Goal: Find specific page/section: Find specific page/section

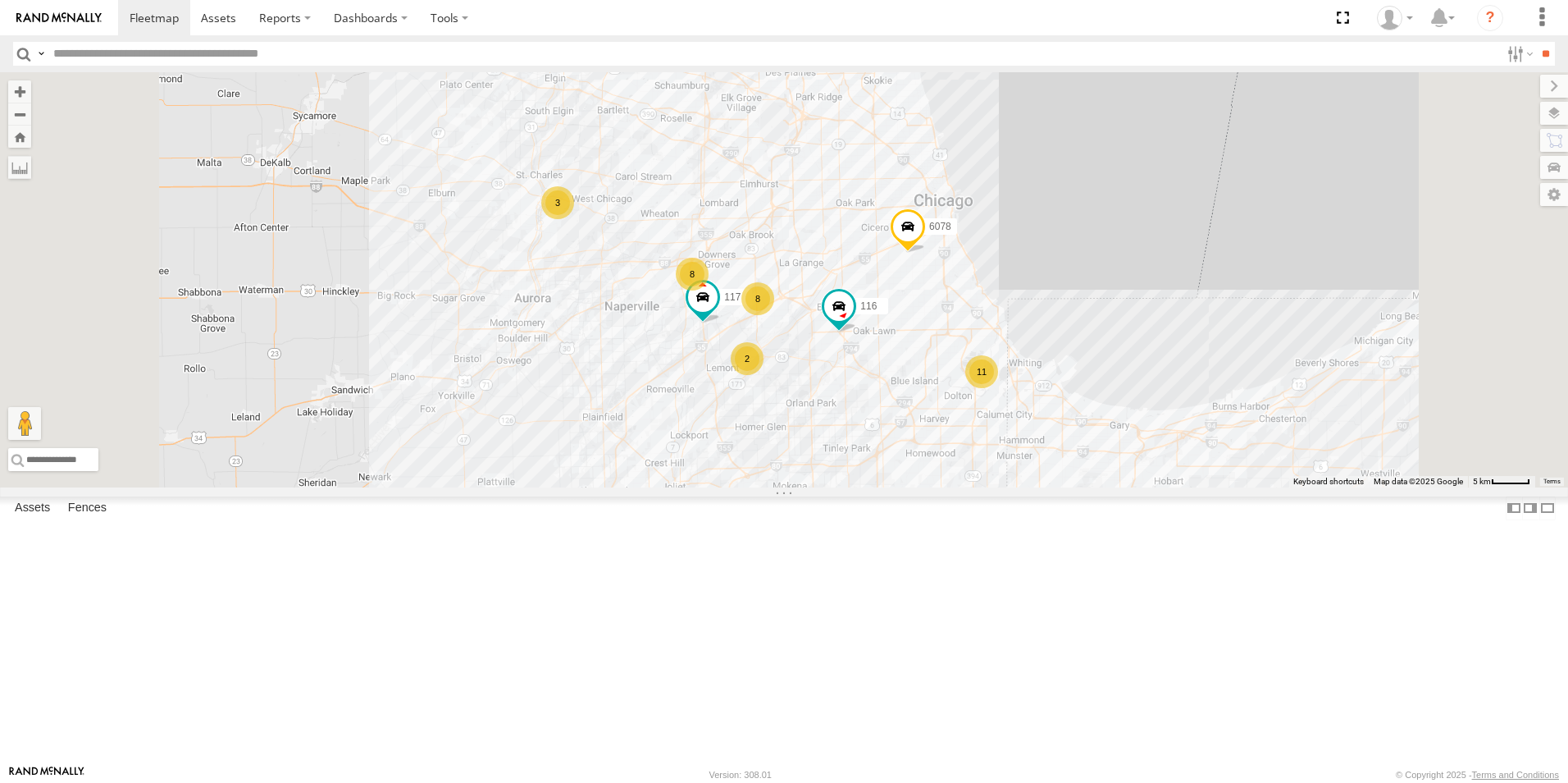
click at [0, 0] on div at bounding box center [0, 0] width 0 height 0
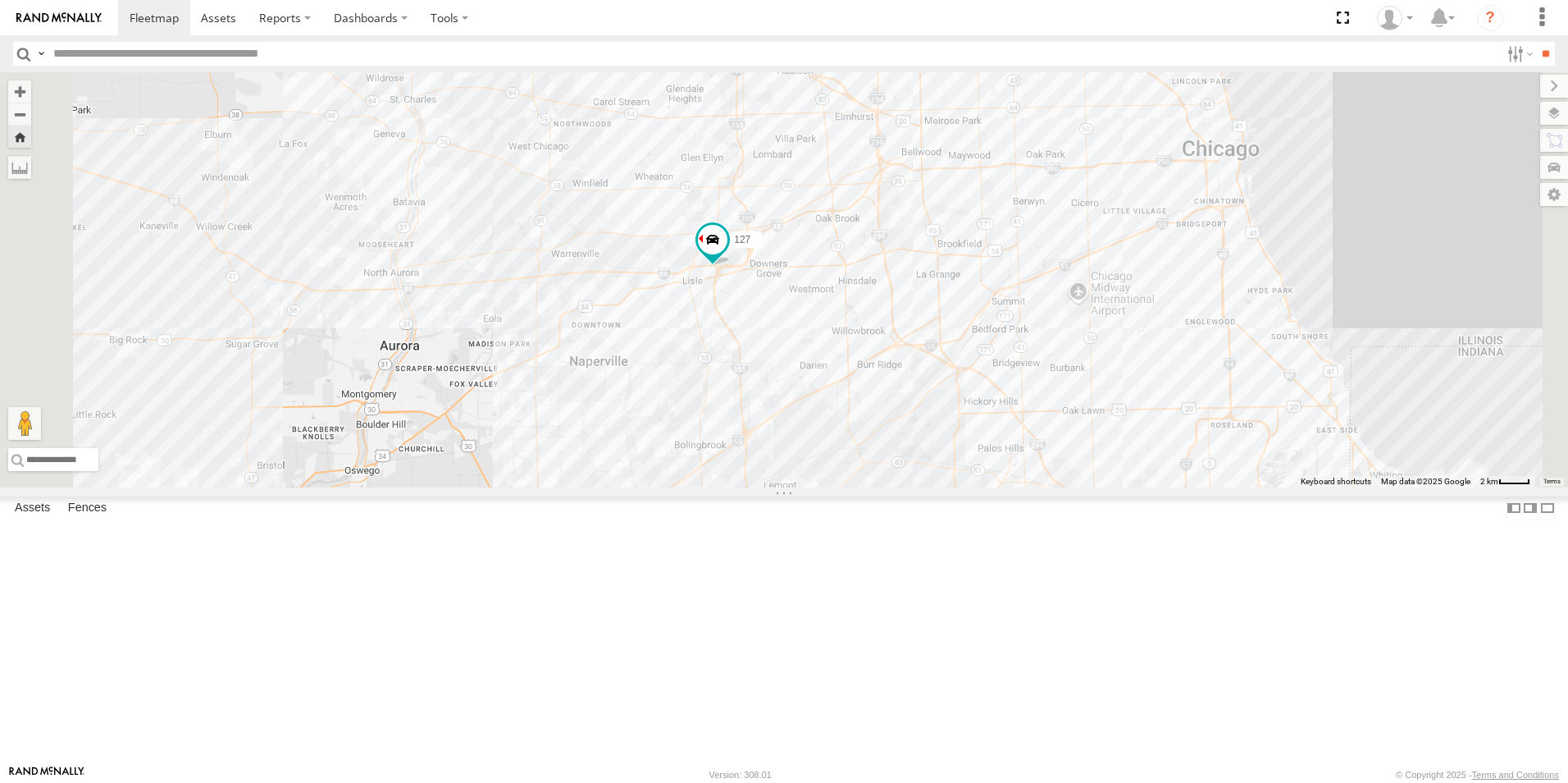
drag, startPoint x: 690, startPoint y: 487, endPoint x: 859, endPoint y: 440, distance: 175.4
click at [859, 440] on div "127" at bounding box center [784, 279] width 1568 height 415
click at [82, 37] on header "Search Query Asset ID Asset Label Registration Manufacturer Model VIN Job ID" at bounding box center [784, 53] width 1568 height 37
click at [82, 32] on link at bounding box center [59, 18] width 118 height 36
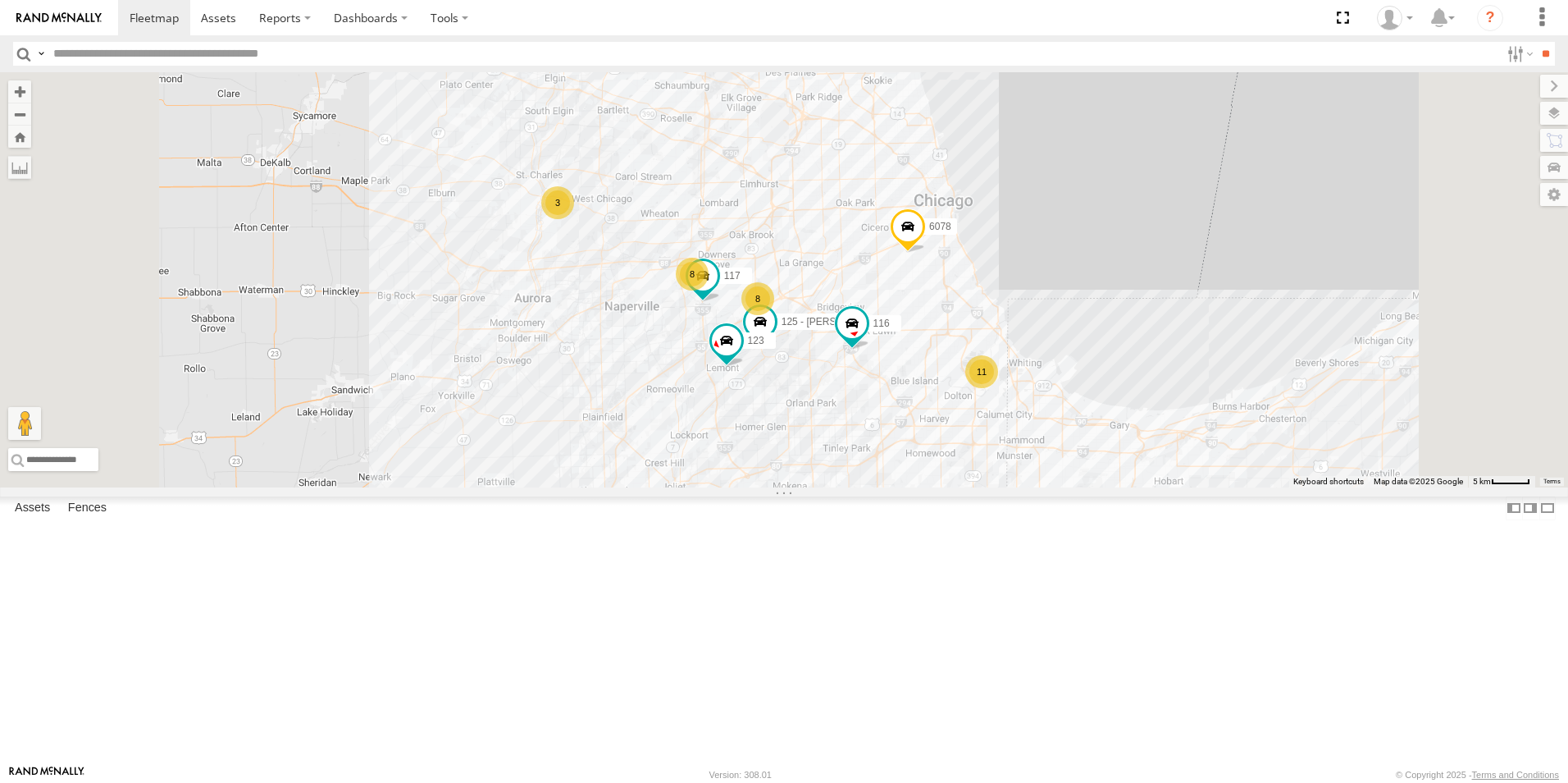
click at [63, 19] on img at bounding box center [59, 18] width 85 height 11
click at [0, 0] on div at bounding box center [0, 0] width 0 height 0
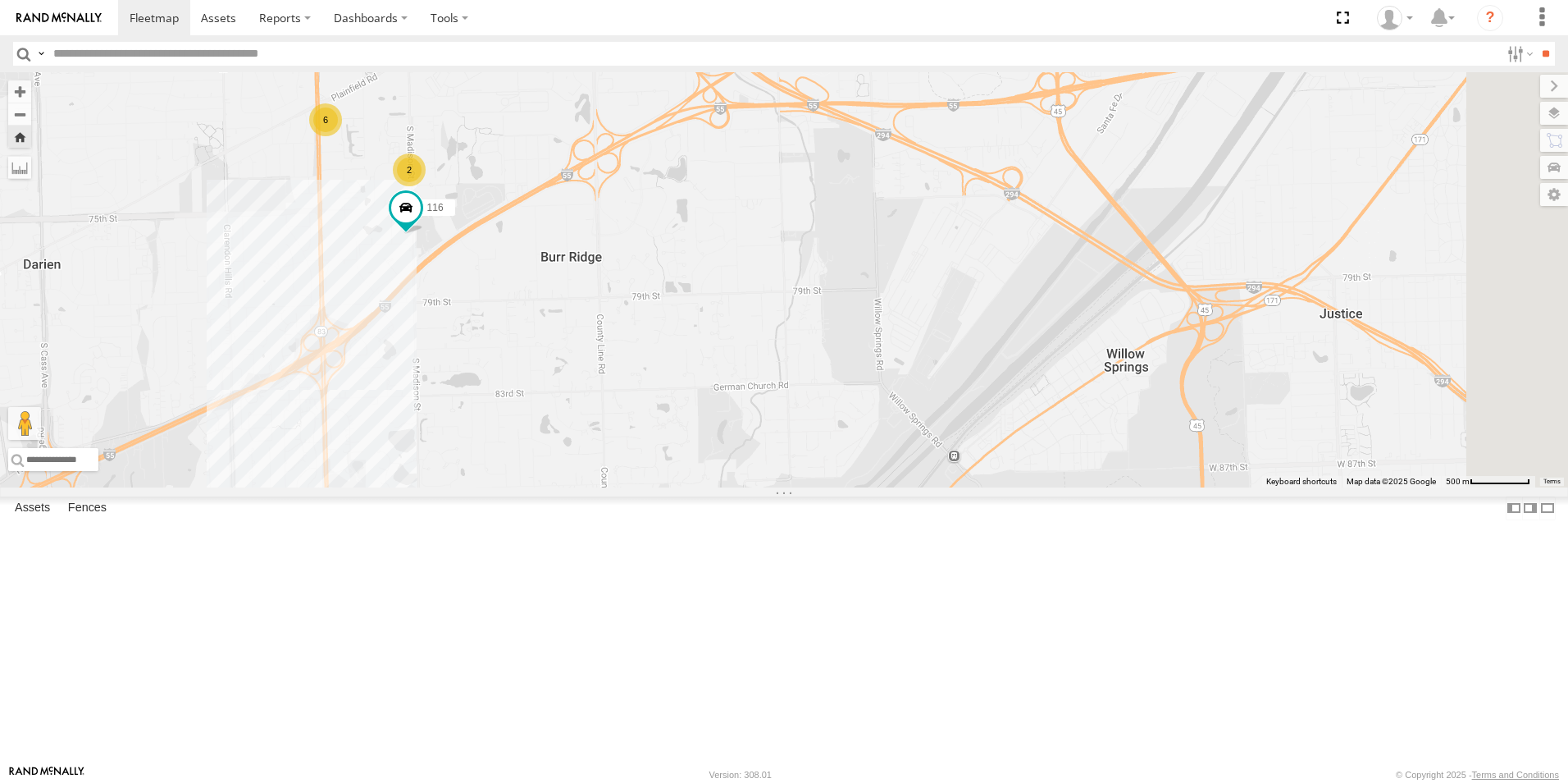
click at [0, 0] on div at bounding box center [0, 0] width 0 height 0
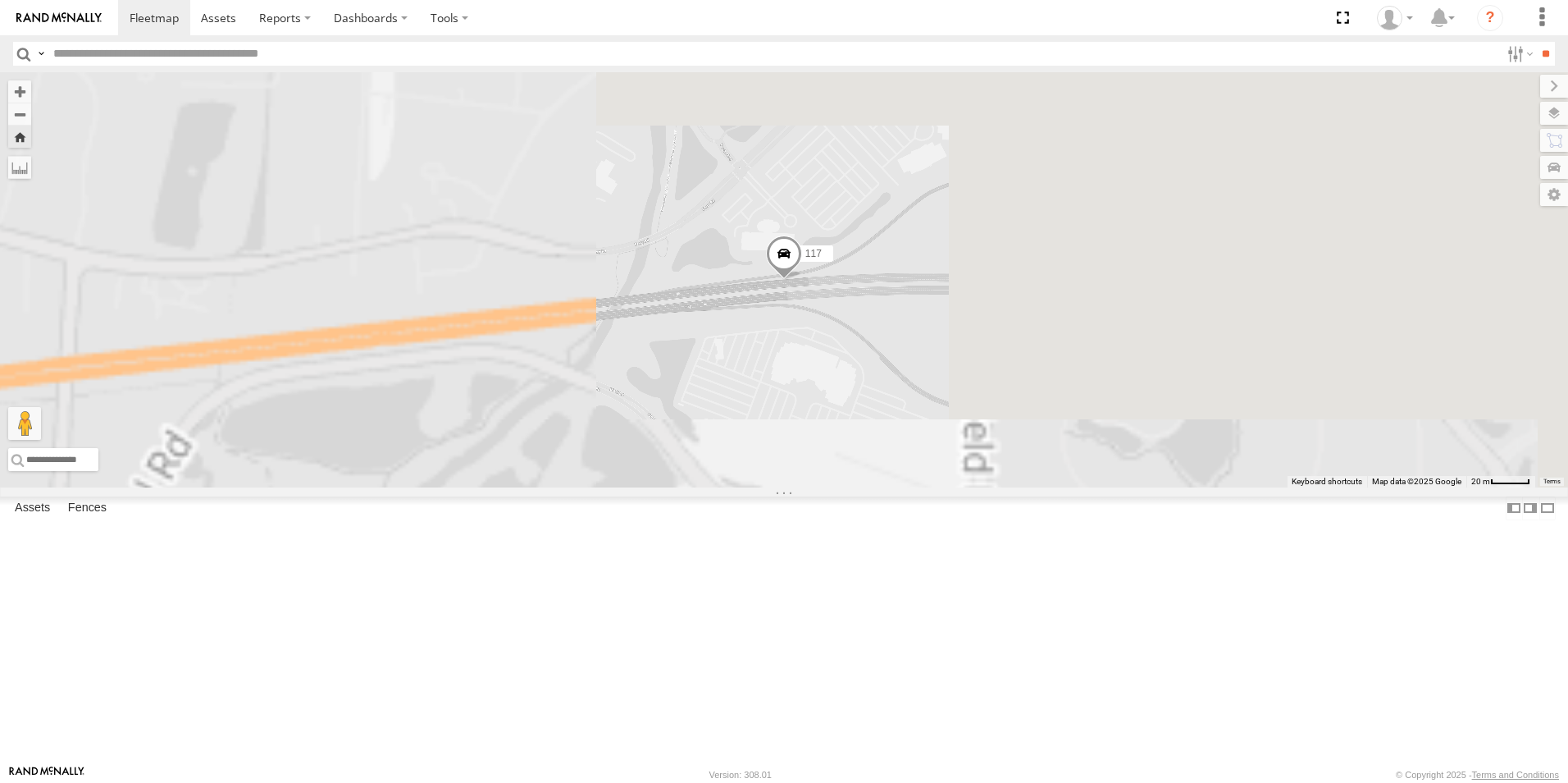
click at [0, 0] on div at bounding box center [0, 0] width 0 height 0
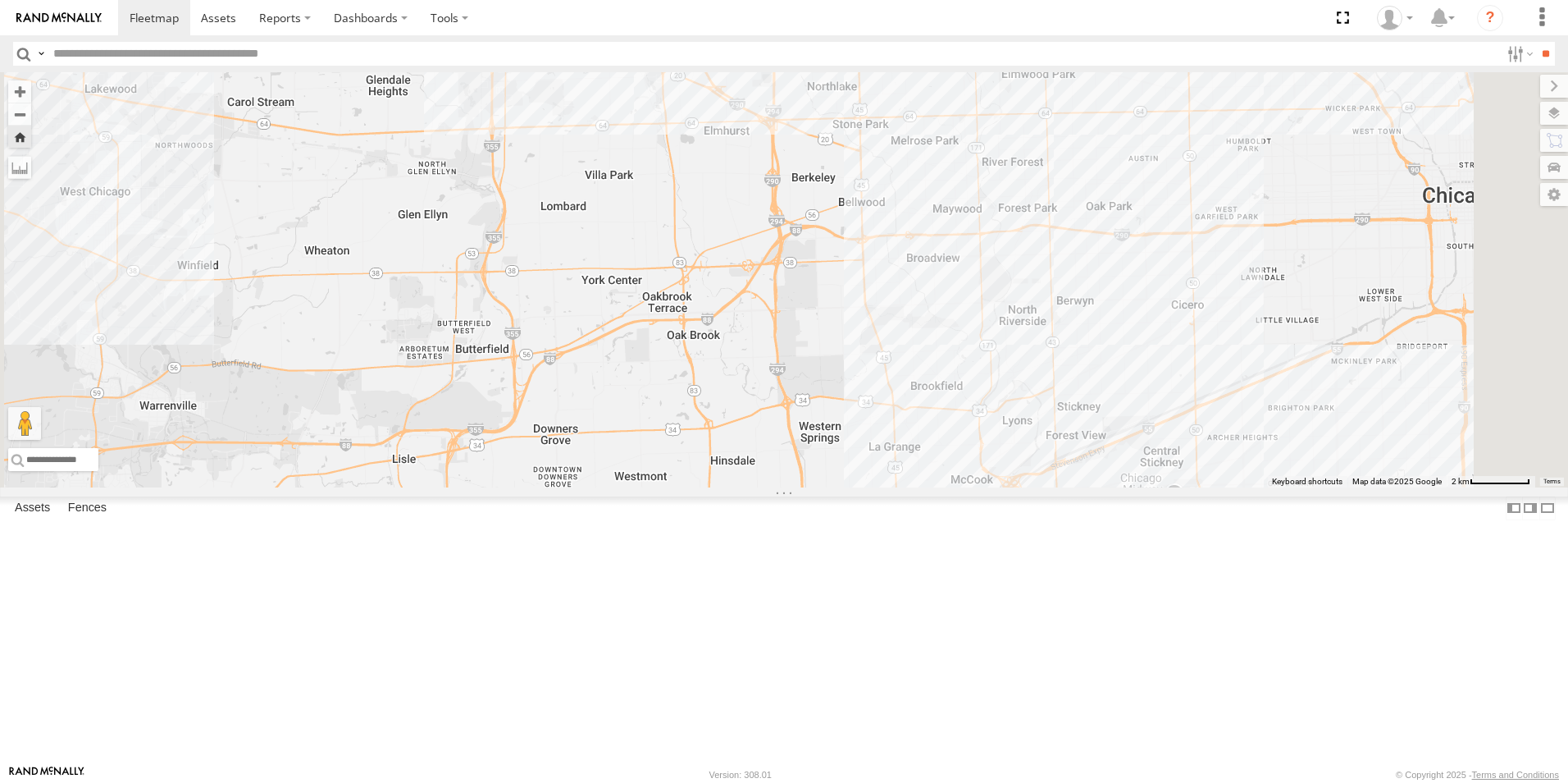
click at [661, 547] on span at bounding box center [643, 524] width 37 height 44
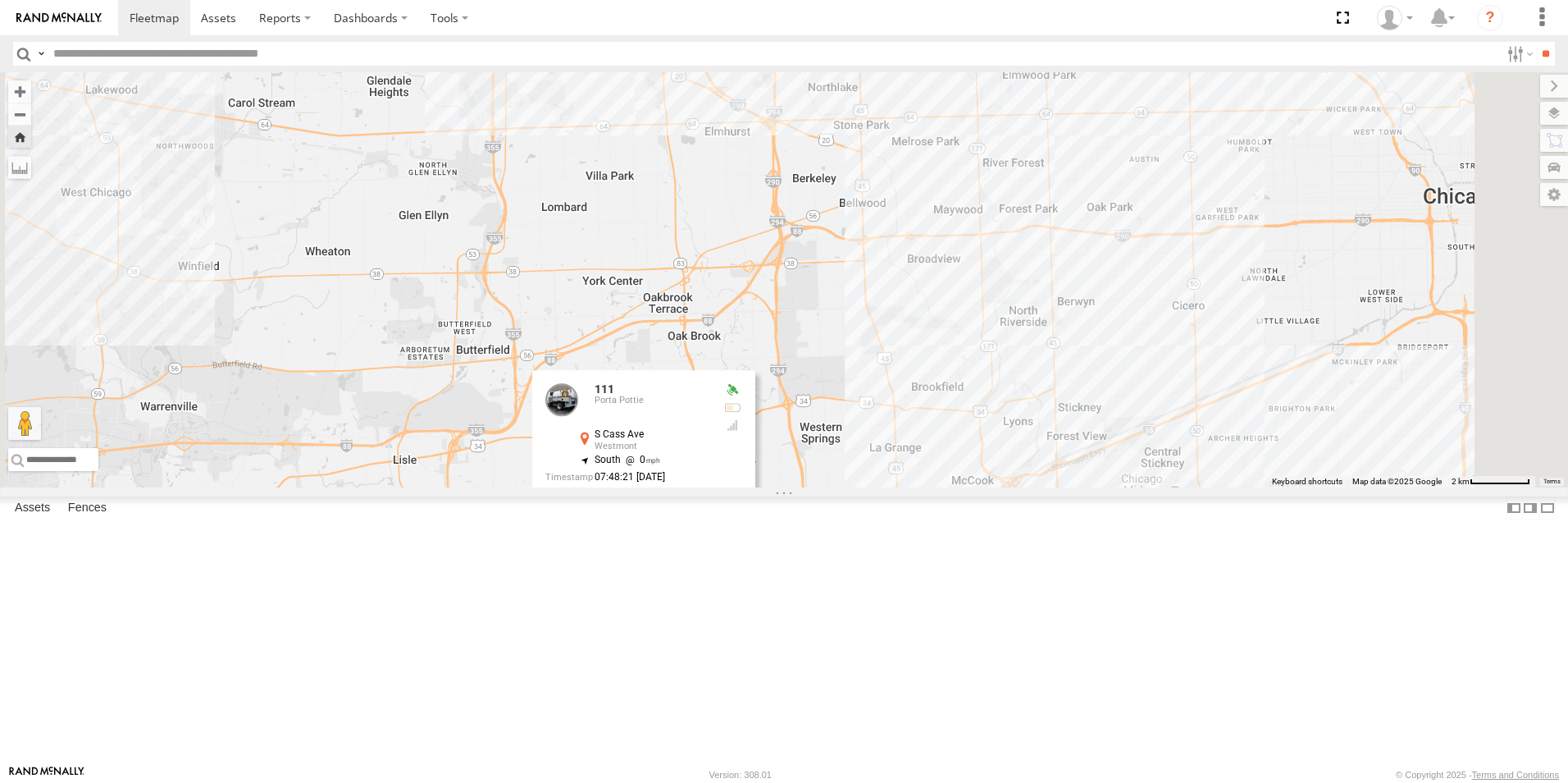
click at [779, 488] on div "111 111 Porta Pottie S Cass Ave Westmont 41.77386 , -87.97461 South 0 07:48:21 …" at bounding box center [784, 279] width 1568 height 415
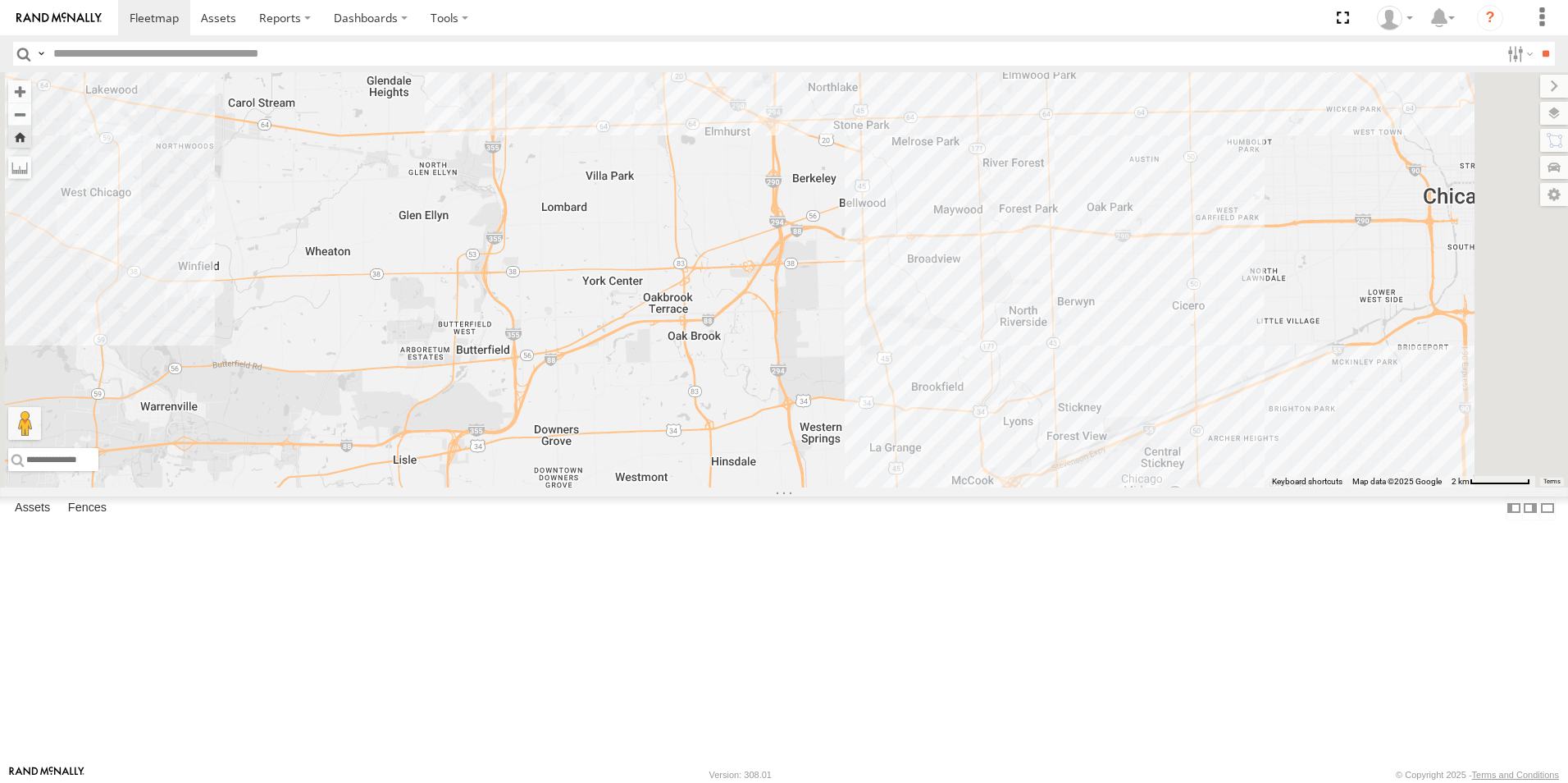
click at [67, 26] on link at bounding box center [59, 18] width 118 height 36
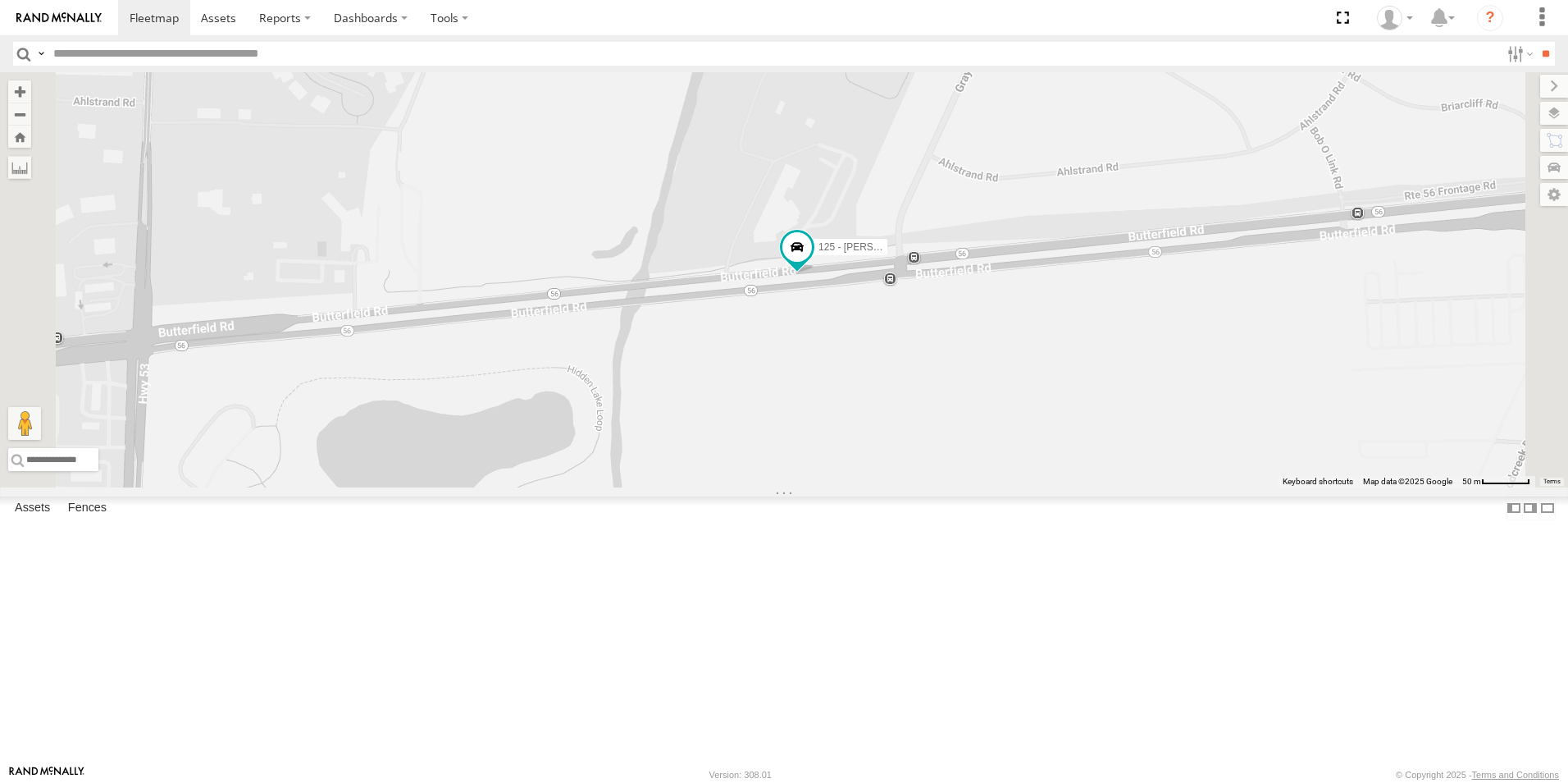
drag, startPoint x: 764, startPoint y: 492, endPoint x: 903, endPoint y: 337, distance: 208.2
click at [903, 337] on div "111 126 - Cory F 127 117 125 - Ken 6078" at bounding box center [784, 279] width 1568 height 415
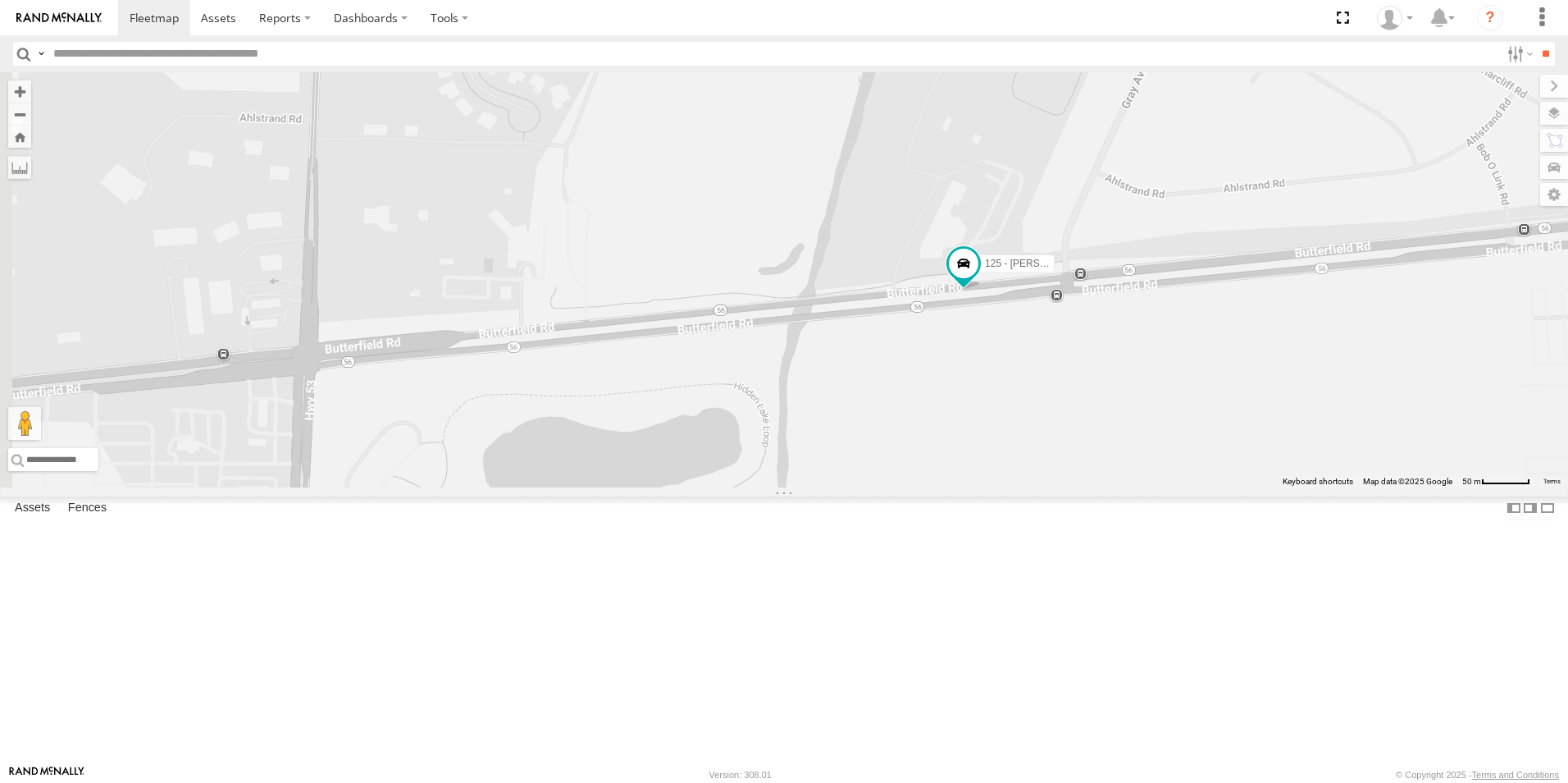
drag, startPoint x: 776, startPoint y: 380, endPoint x: 944, endPoint y: 398, distance: 169.0
click at [944, 398] on div "111 126 - Cory F 127 117 125 - Ken 6078" at bounding box center [784, 279] width 1568 height 415
click at [39, 12] on img at bounding box center [59, 18] width 85 height 11
